Goal: Task Accomplishment & Management: Use online tool/utility

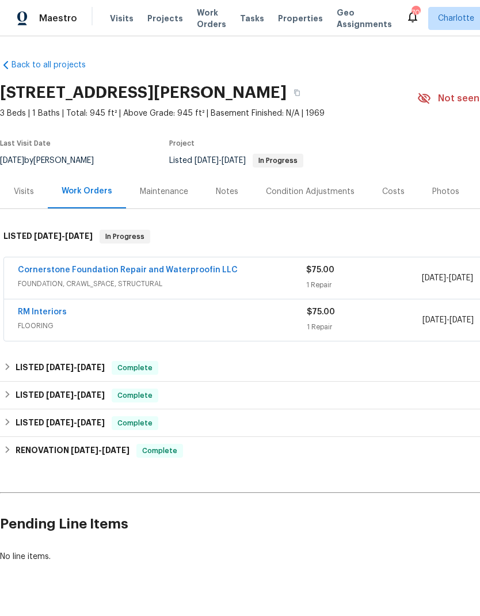
click at [26, 192] on div "Visits" at bounding box center [24, 192] width 20 height 12
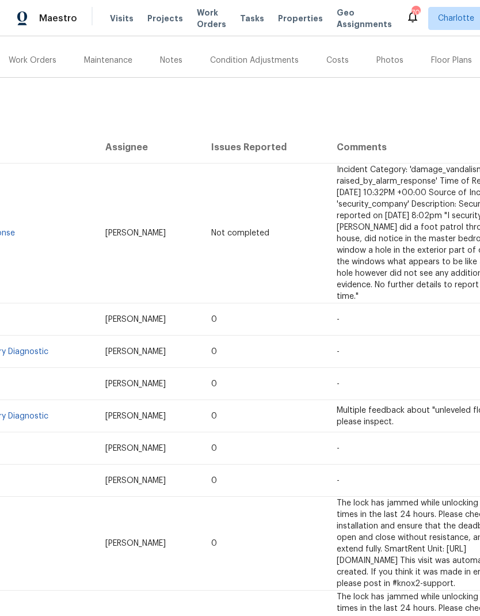
scroll to position [129, 56]
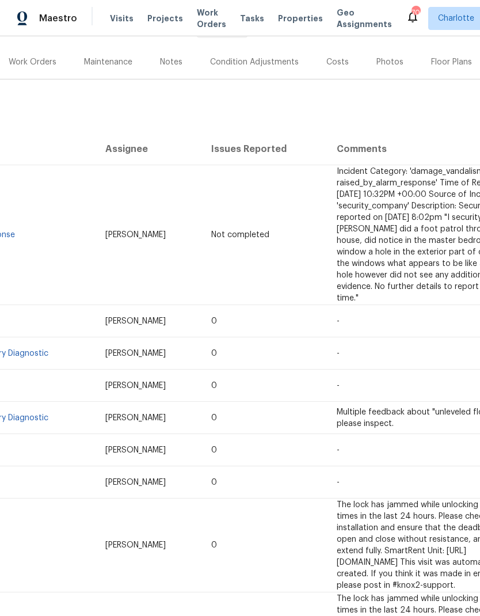
click at [113, 67] on div "Maintenance" at bounding box center [108, 62] width 48 height 12
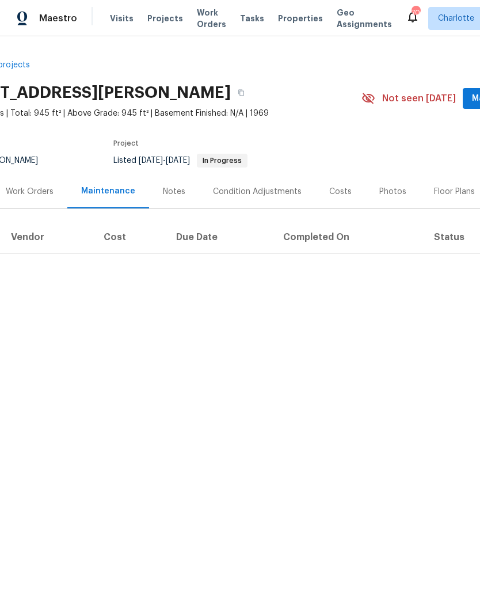
scroll to position [0, 56]
click at [39, 196] on div "Work Orders" at bounding box center [30, 192] width 48 height 12
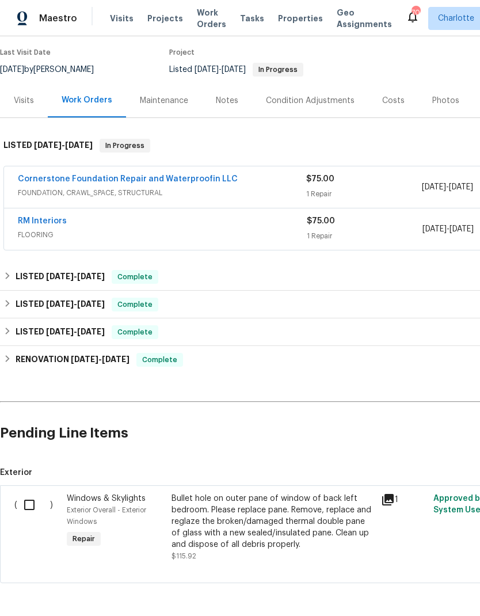
scroll to position [90, 0]
click at [27, 501] on input "checkbox" at bounding box center [33, 505] width 33 height 24
checkbox input "true"
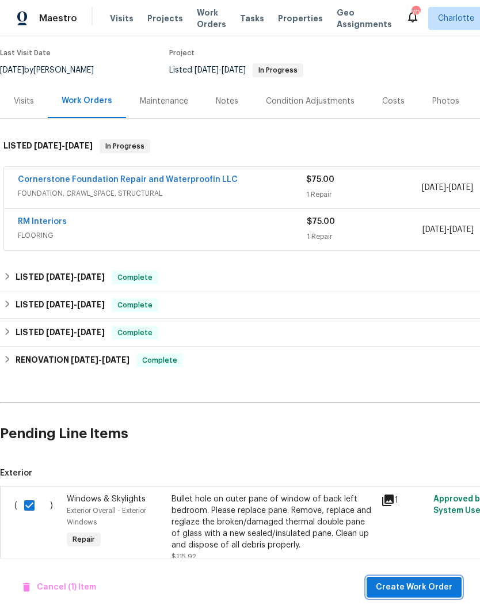
click at [426, 577] on button "Create Work Order" at bounding box center [414, 587] width 95 height 21
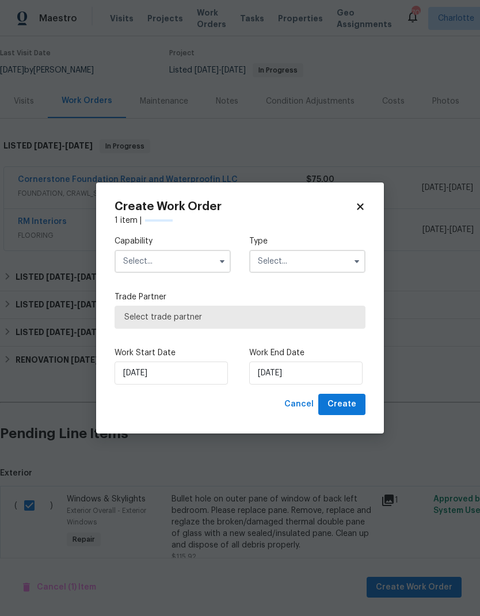
click at [180, 262] on input "text" at bounding box center [173, 261] width 116 height 23
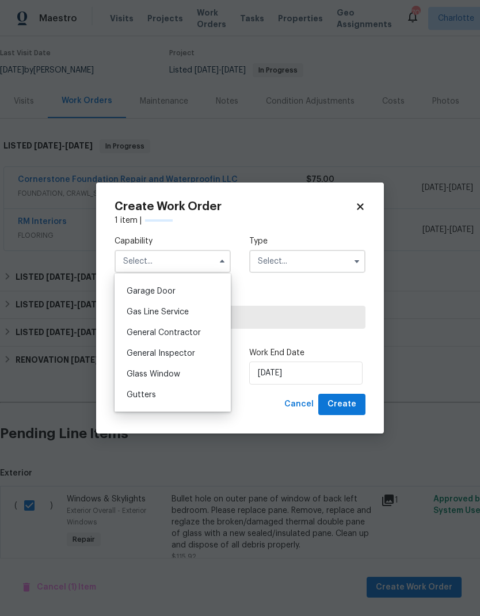
scroll to position [507, 0]
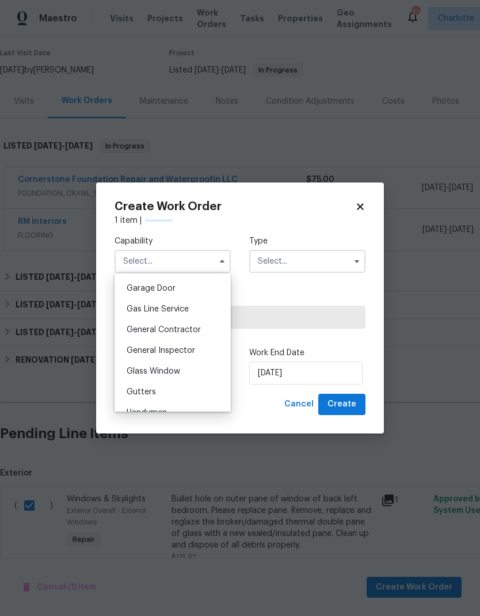
click at [184, 374] on div "Glass Window" at bounding box center [172, 371] width 111 height 21
type input "Glass Window"
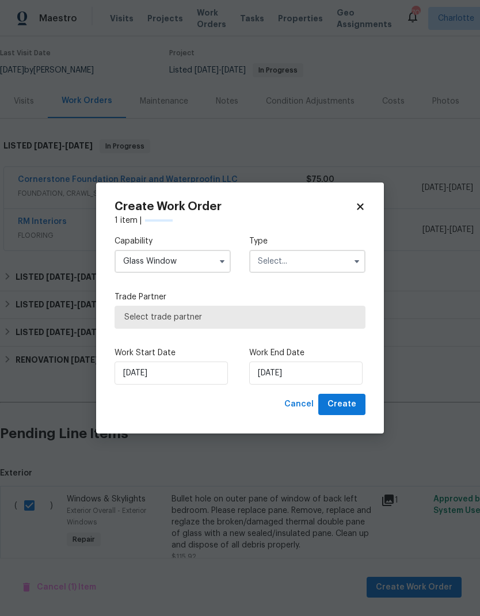
click at [328, 261] on input "text" at bounding box center [307, 261] width 116 height 23
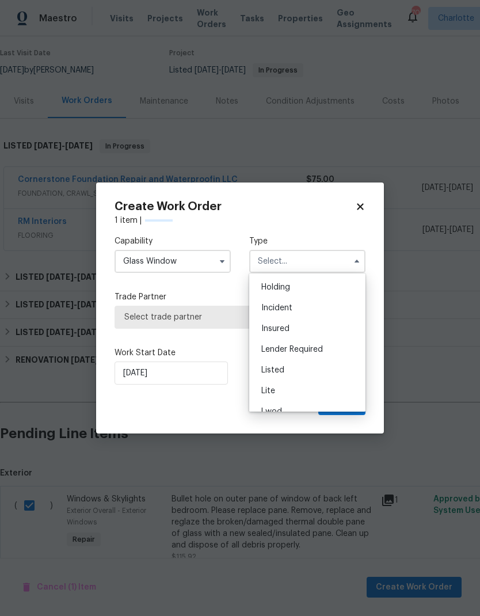
scroll to position [47, 0]
click at [318, 367] on div "Listed" at bounding box center [307, 364] width 111 height 21
type input "Listed"
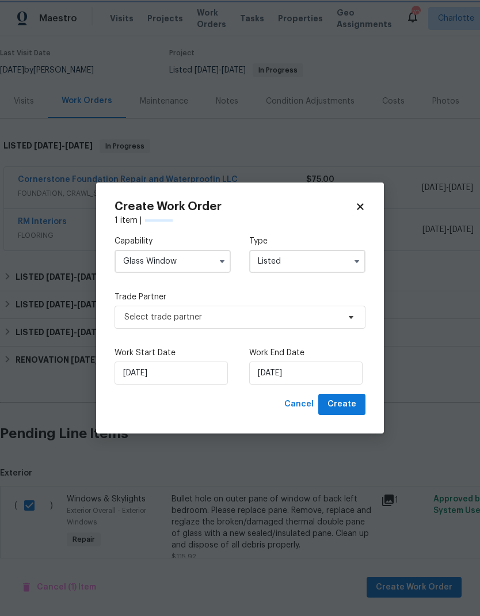
scroll to position [0, 0]
click at [313, 319] on span "Select trade partner" at bounding box center [231, 317] width 215 height 12
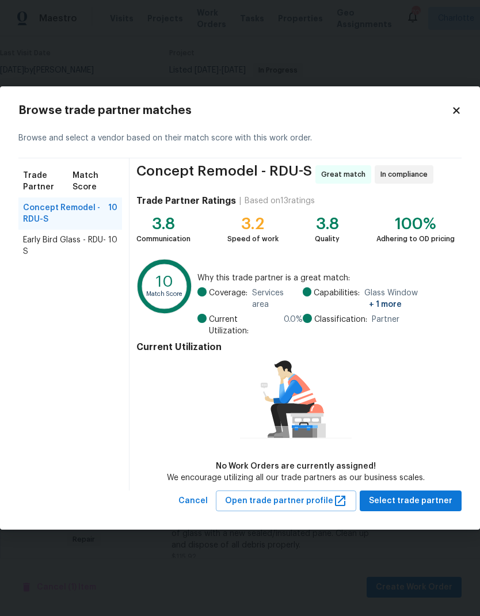
click at [64, 239] on div "Early Bird Glass - RDU-S 10" at bounding box center [70, 246] width 104 height 32
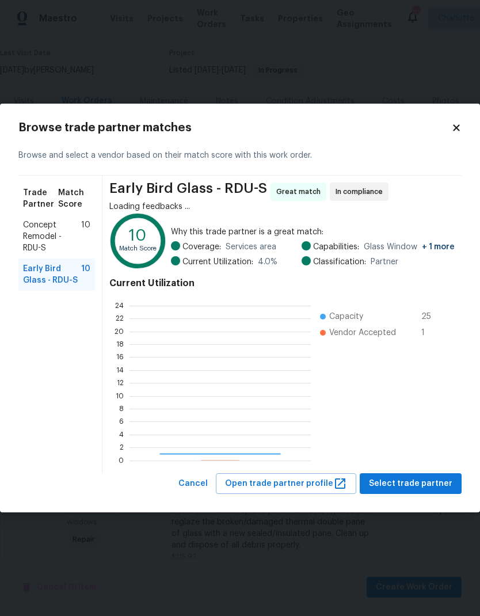
scroll to position [161, 181]
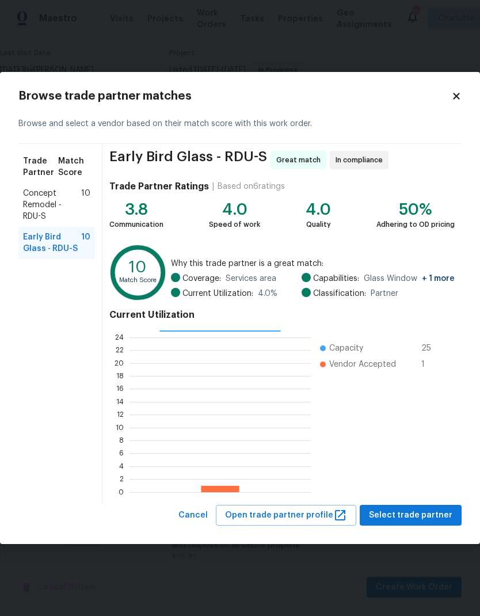
click at [48, 209] on span "Concept Remodel - RDU-S" at bounding box center [52, 205] width 58 height 35
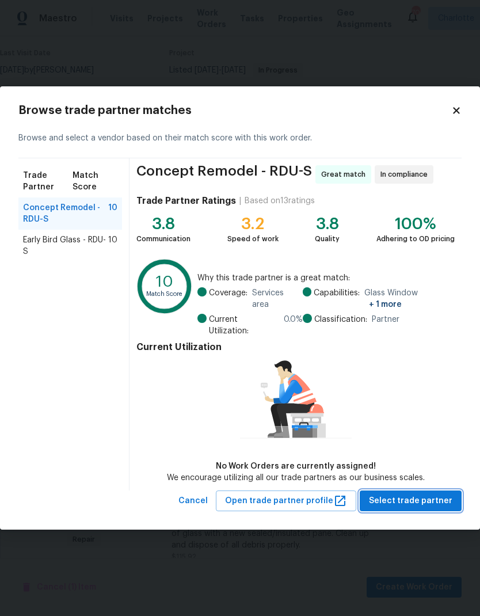
click at [427, 494] on span "Select trade partner" at bounding box center [410, 501] width 83 height 14
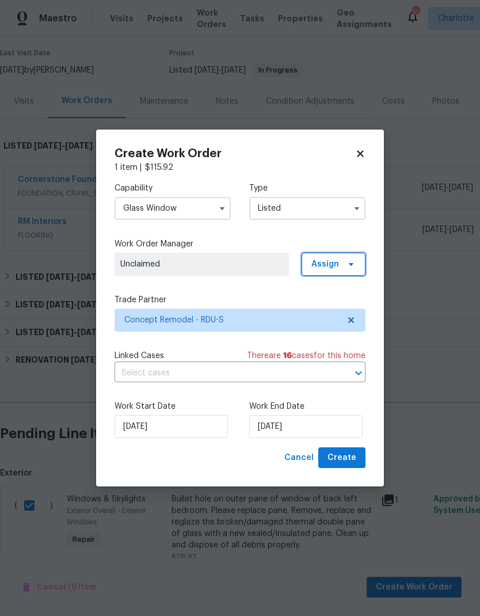
click at [356, 254] on span "Assign" at bounding box center [334, 264] width 64 height 23
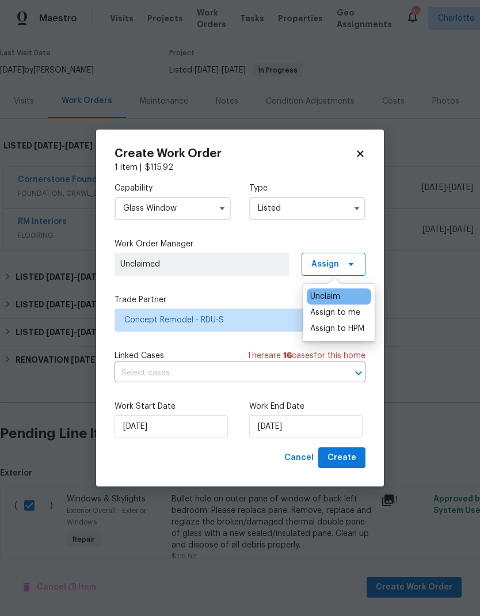
click at [359, 326] on div "Assign to HPM" at bounding box center [337, 329] width 54 height 12
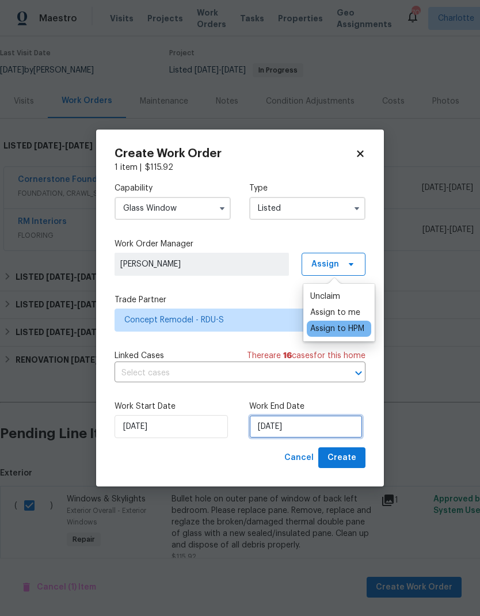
click at [303, 422] on input "8/27/2025" at bounding box center [305, 426] width 113 height 23
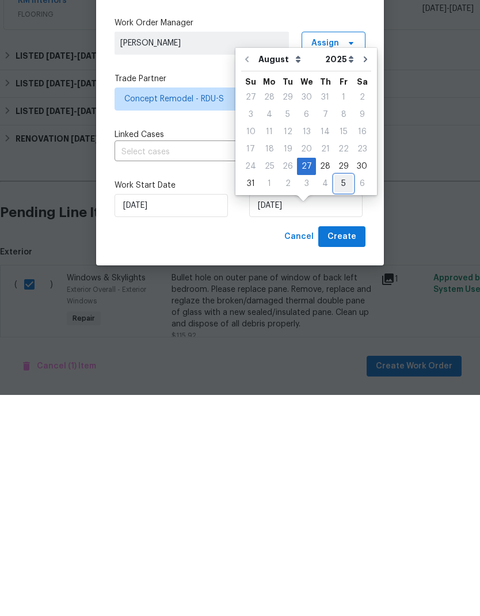
click at [340, 397] on div "5" at bounding box center [343, 405] width 18 height 16
type input "9/5/2025"
select select "8"
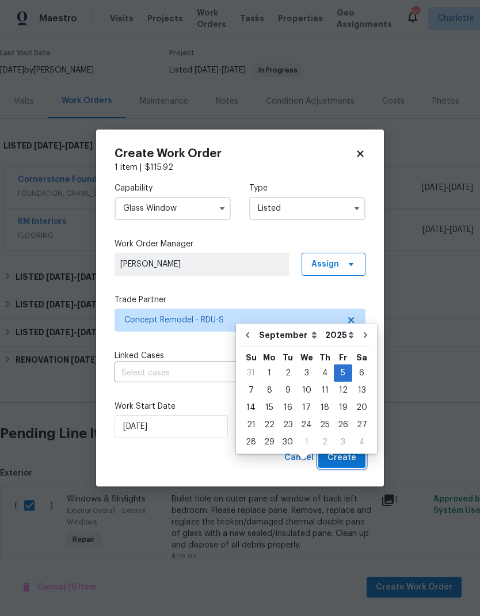
click at [350, 455] on span "Create" at bounding box center [341, 458] width 29 height 14
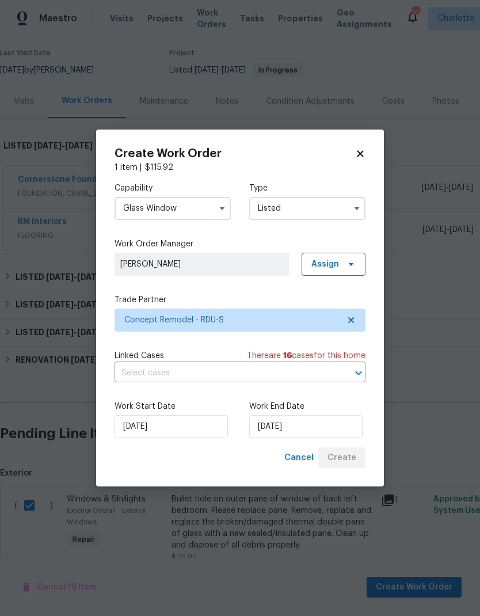
checkbox input "false"
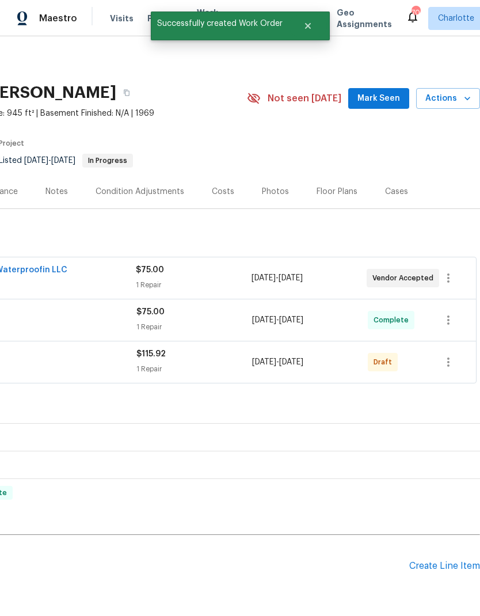
scroll to position [0, 170]
click at [448, 355] on icon "button" at bounding box center [448, 362] width 14 height 14
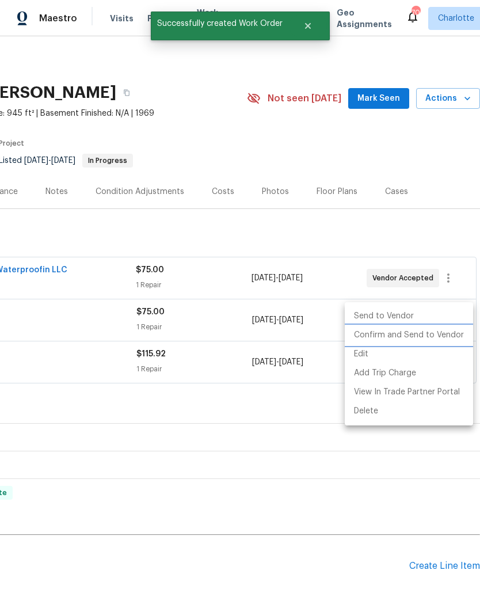
click at [440, 334] on li "Confirm and Send to Vendor" at bounding box center [409, 335] width 128 height 19
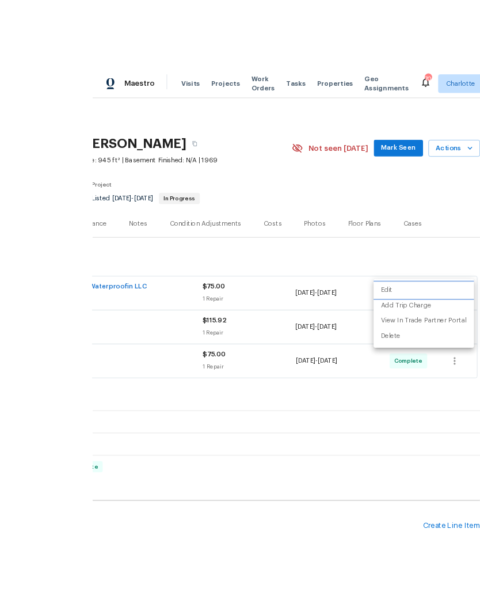
scroll to position [43, 0]
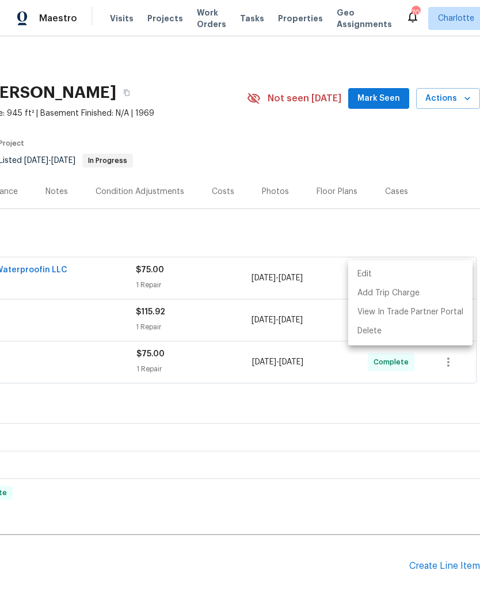
click at [271, 514] on div at bounding box center [240, 308] width 480 height 616
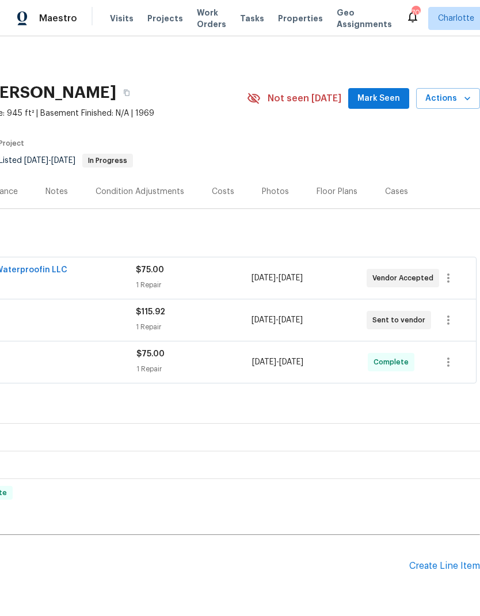
click at [271, 513] on div "Edit Add Trip Charge View In Trade Partner Portal Delete" at bounding box center [240, 308] width 480 height 616
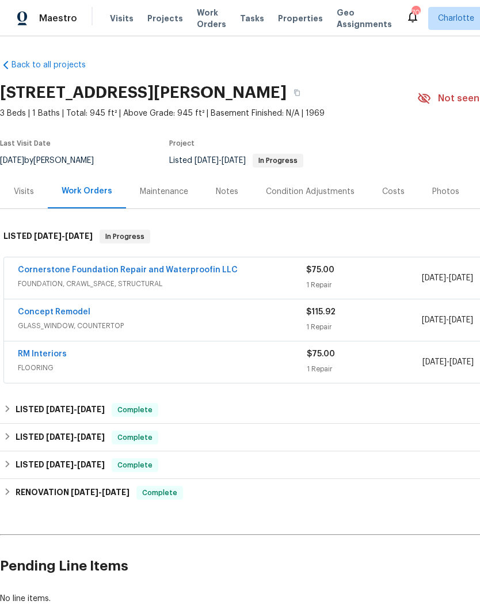
scroll to position [0, 0]
click at [55, 350] on link "RM Interiors" at bounding box center [42, 354] width 49 height 8
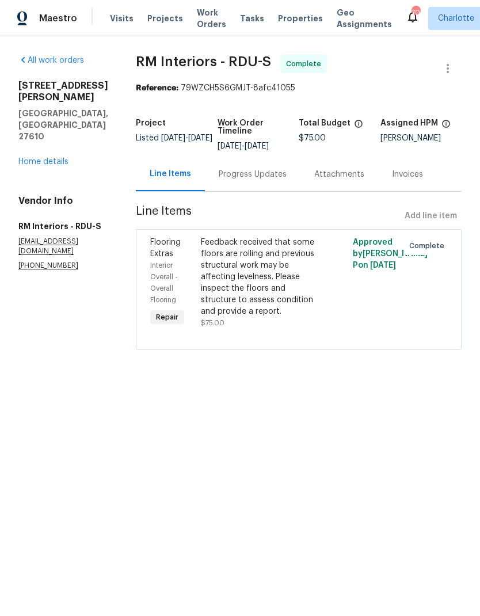
click at [243, 174] on div "Progress Updates" at bounding box center [253, 175] width 68 height 12
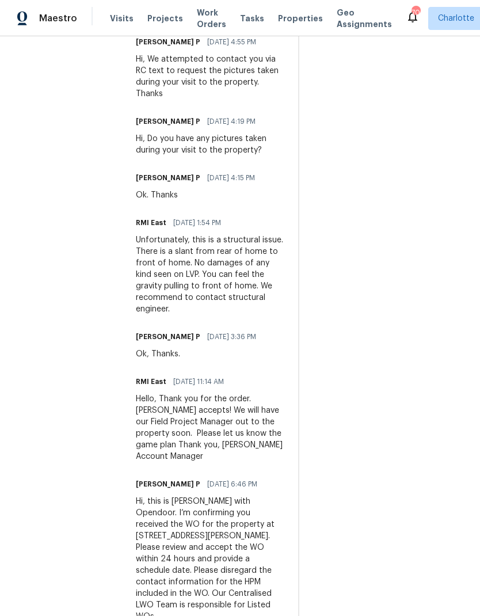
scroll to position [429, 0]
